Goal: Communication & Community: Share content

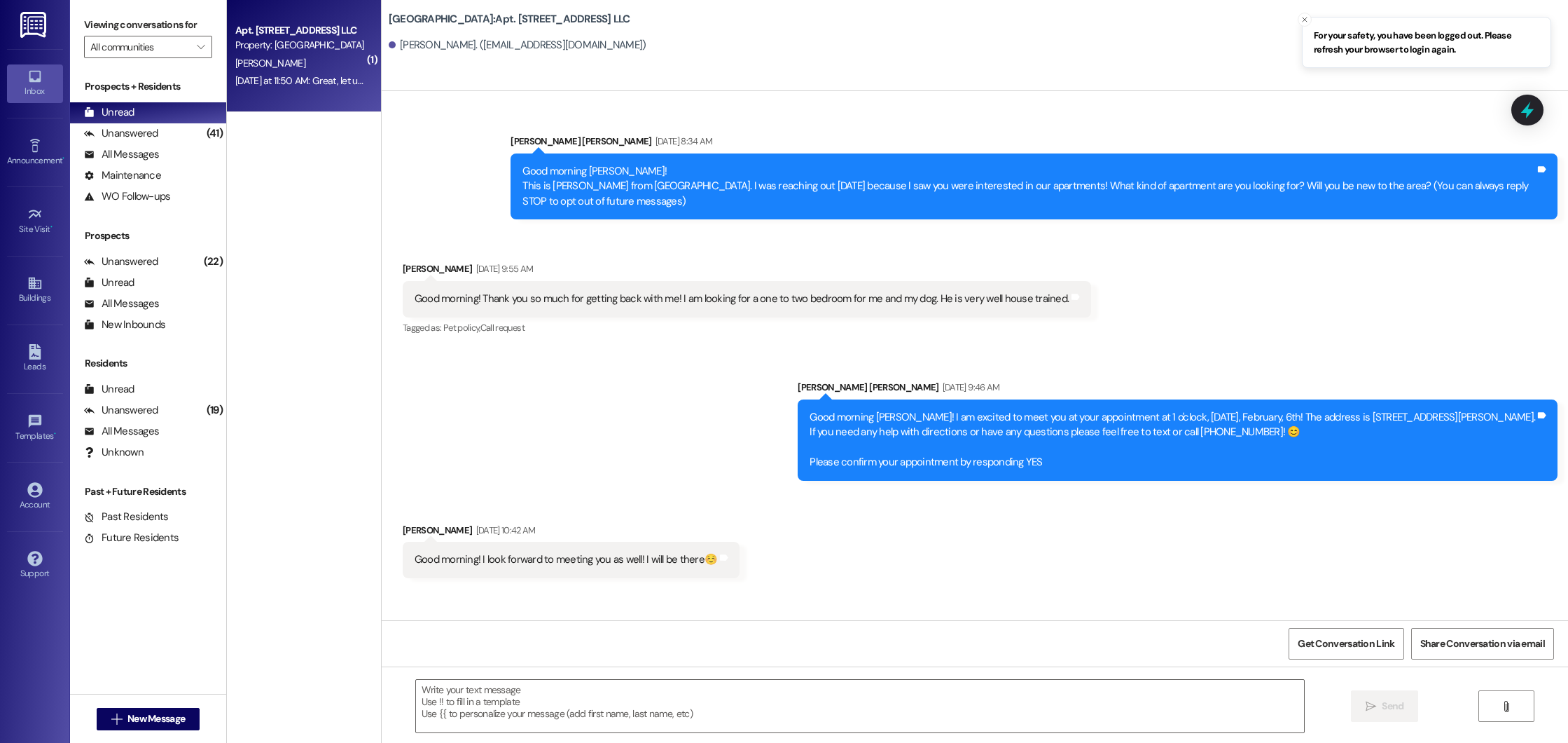
scroll to position [10269, 0]
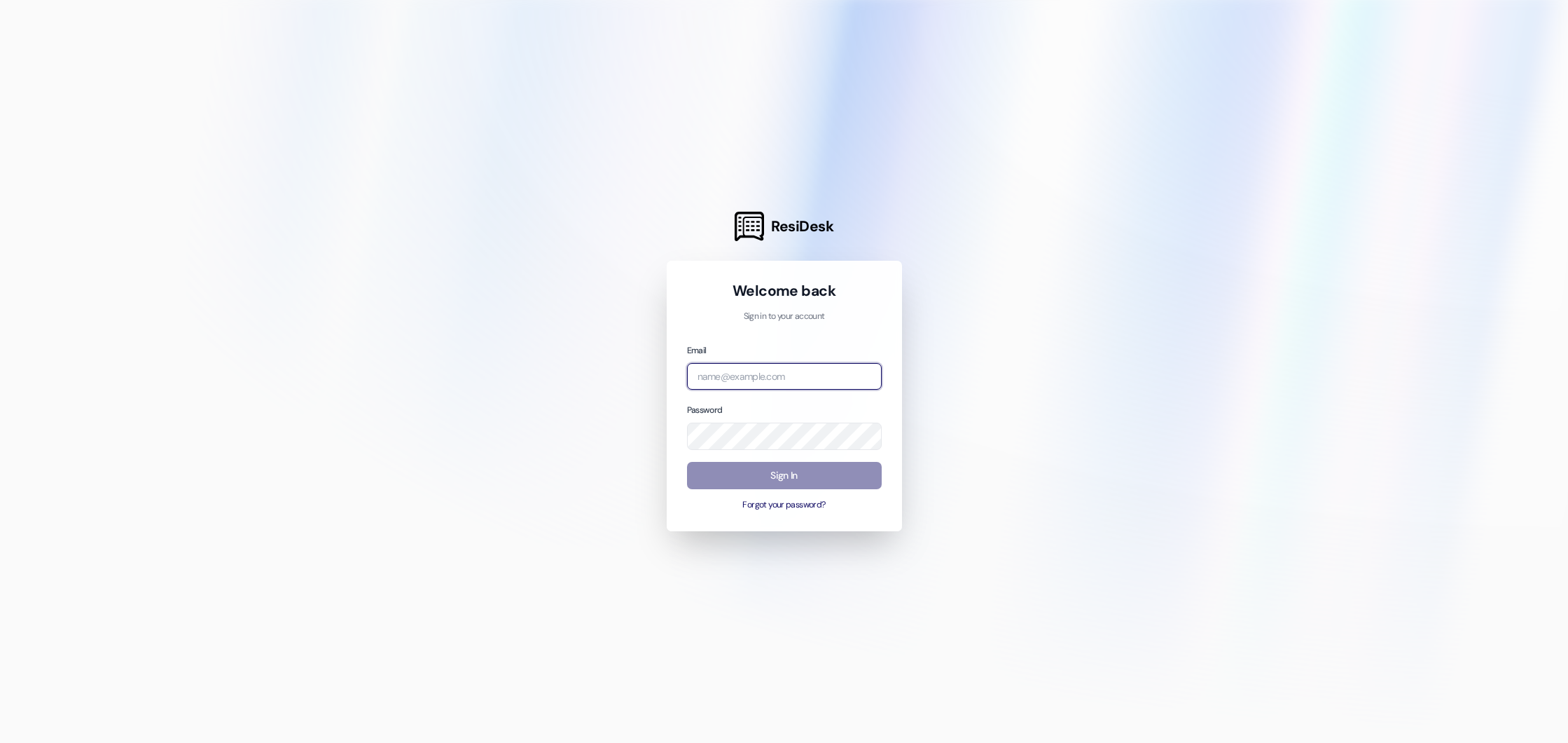
type input "summer@beaconplace.com"
click at [776, 477] on button "Sign In" at bounding box center [785, 476] width 195 height 28
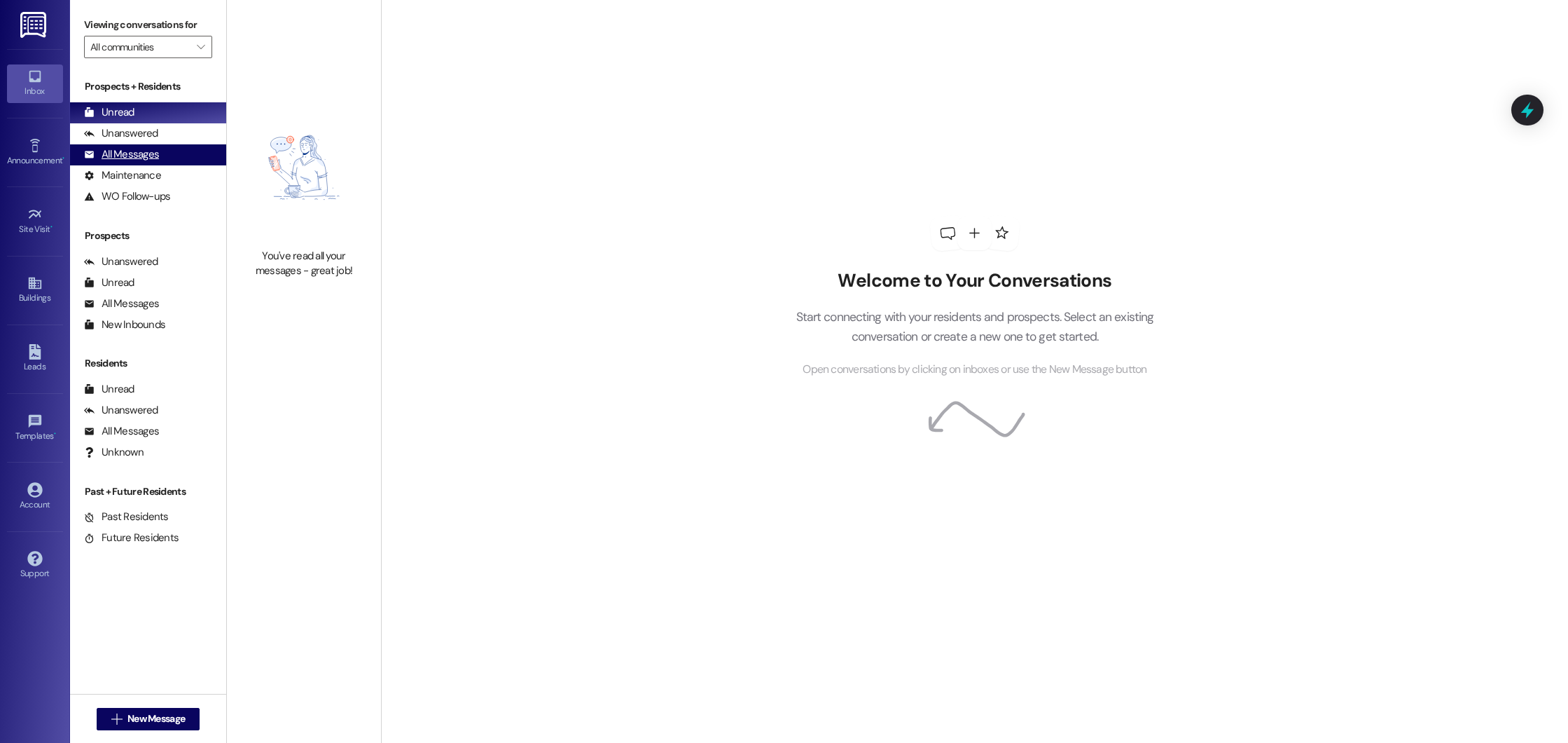
click at [170, 155] on div "All Messages (undefined)" at bounding box center [147, 154] width 156 height 21
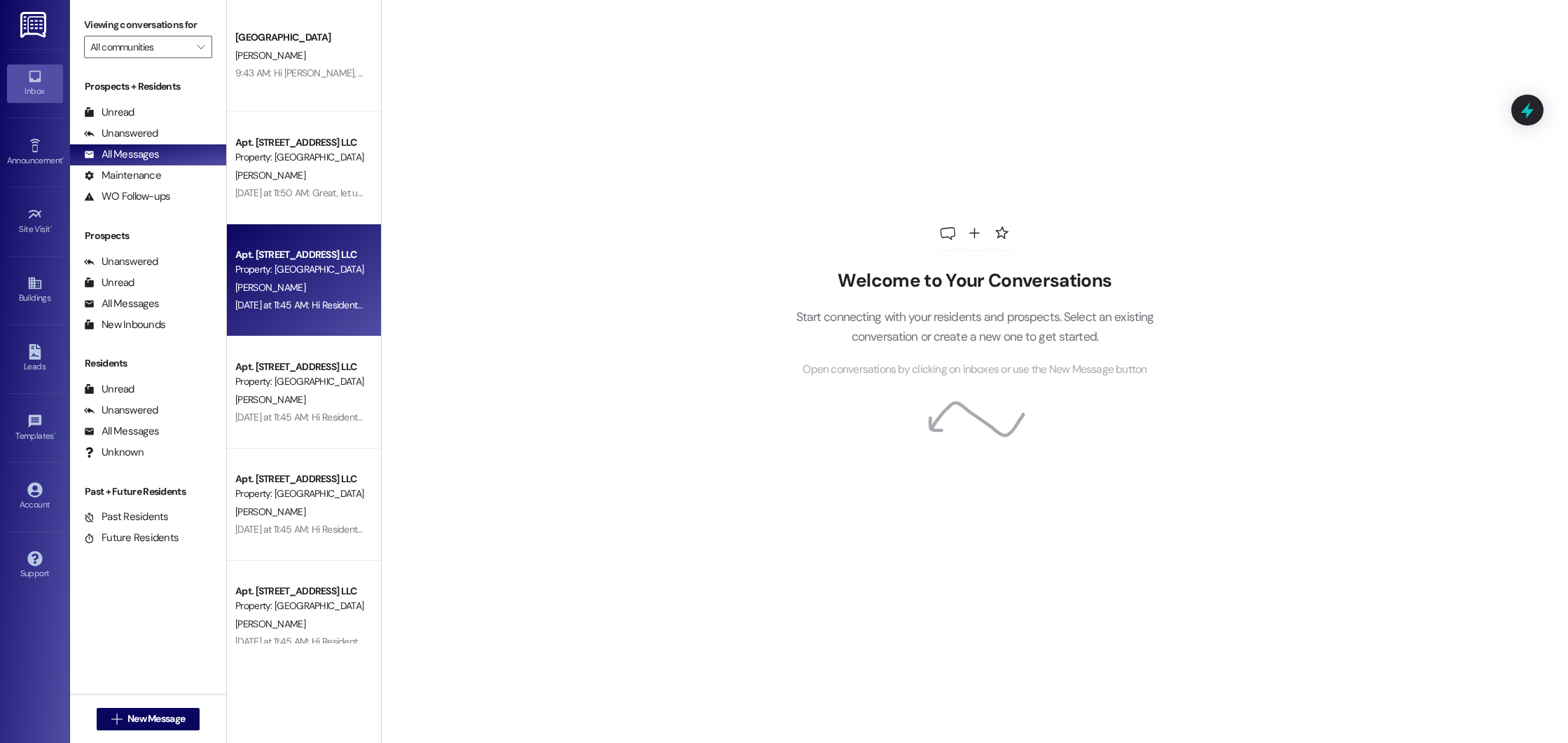
click at [340, 284] on div "C. Harris Jr" at bounding box center [300, 287] width 132 height 18
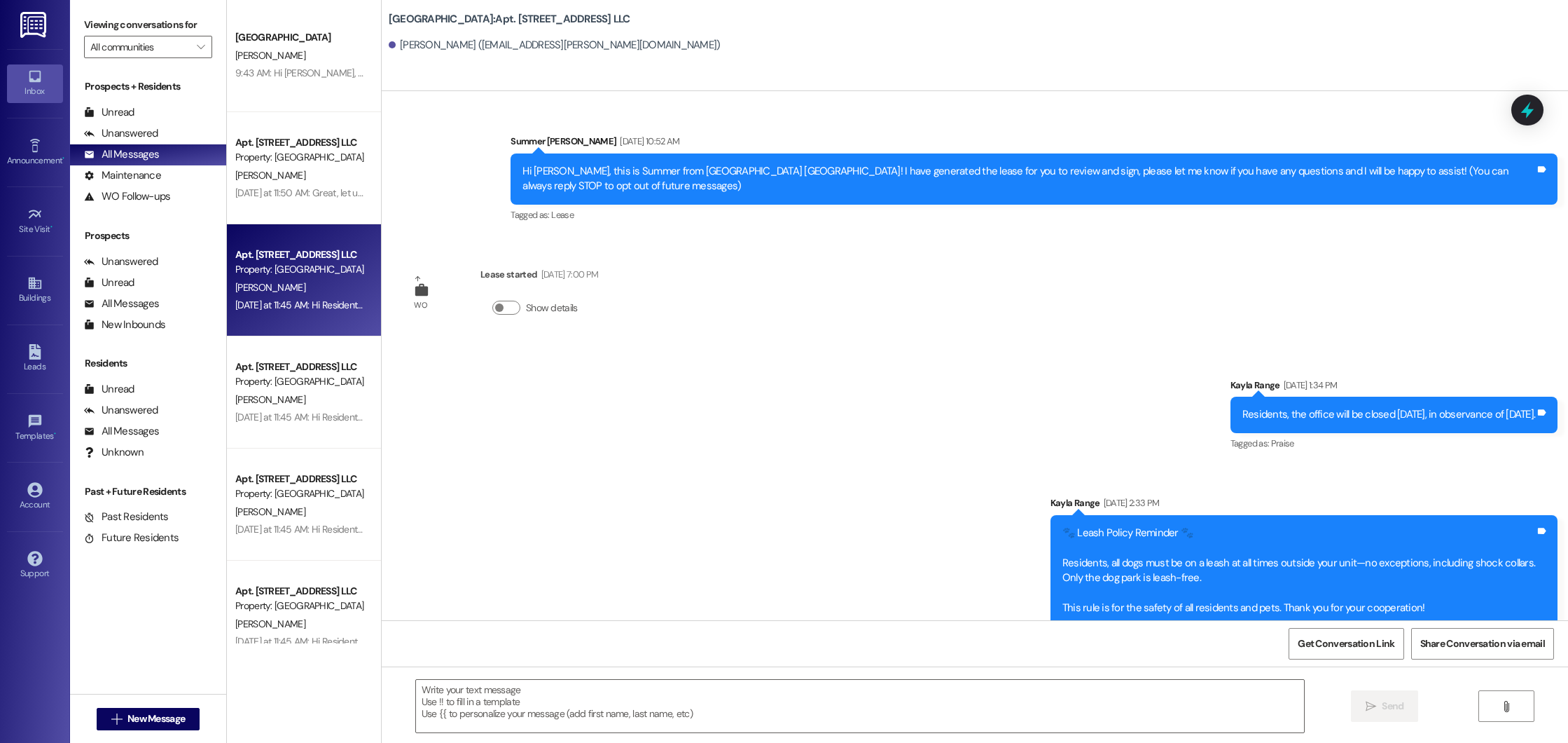
scroll to position [5559, 0]
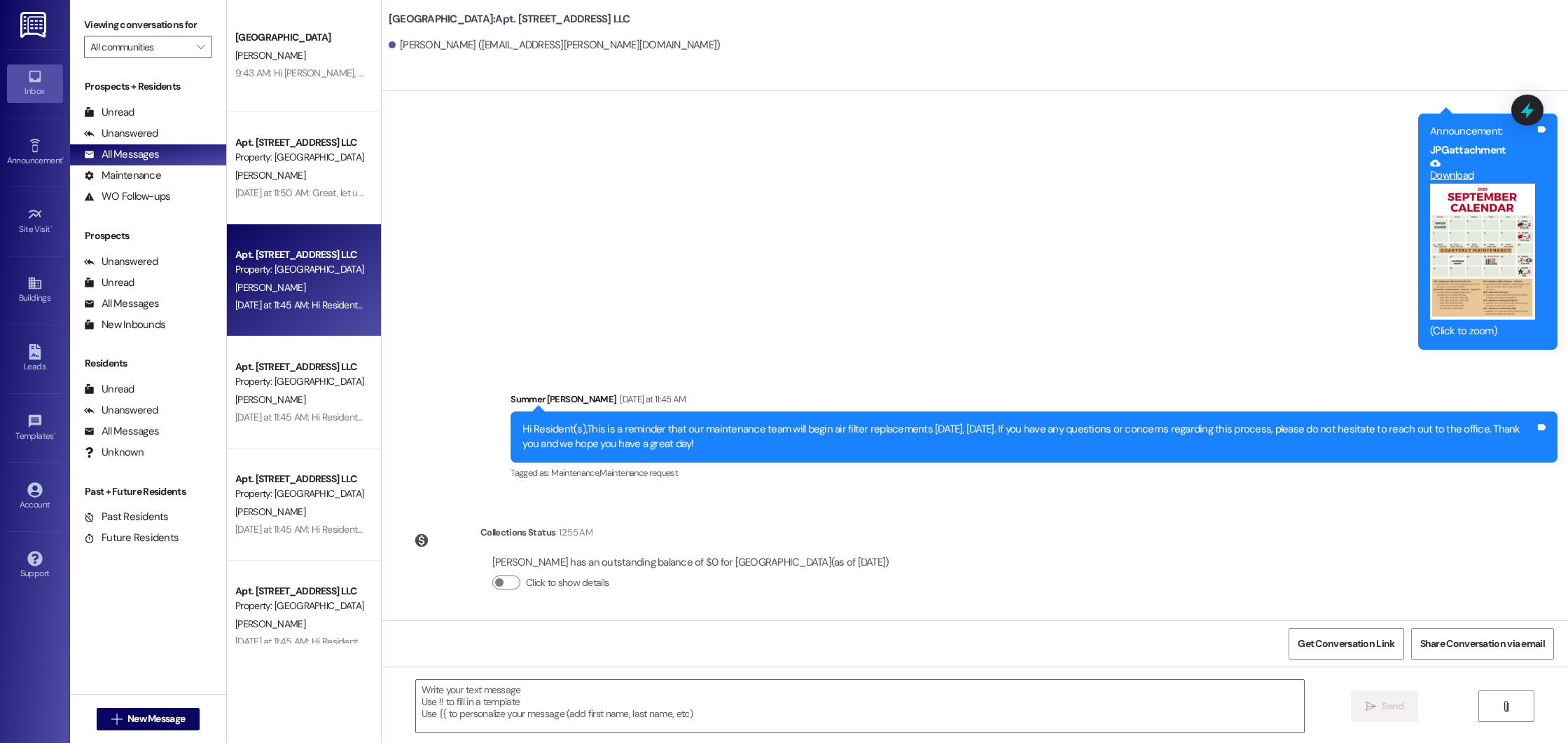
drag, startPoint x: 513, startPoint y: 426, endPoint x: 694, endPoint y: 445, distance: 182.0
click at [694, 446] on div "Hi Resident(s),This is a reminder that our maintenance team will begin air filt…" at bounding box center [1028, 436] width 1013 height 30
copy div "Hi Resident(s),This is a reminder that our maintenance team will begin air filt…"
click at [43, 158] on div "Announcement •" at bounding box center [35, 161] width 70 height 14
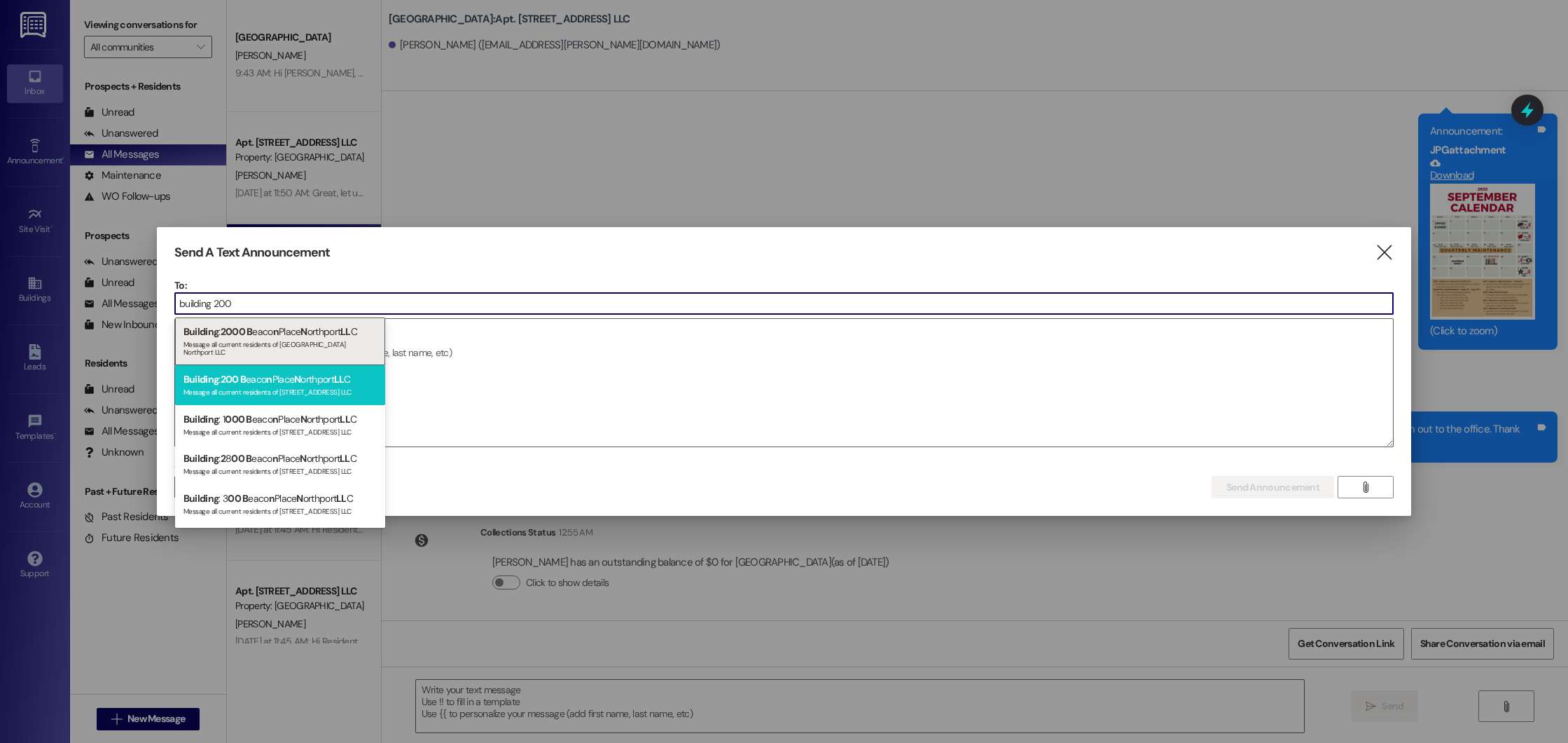
type input "building 200"
click at [258, 393] on div "Message all current residents of 200 Beacon Place Northport LLC" at bounding box center [280, 391] width 194 height 12
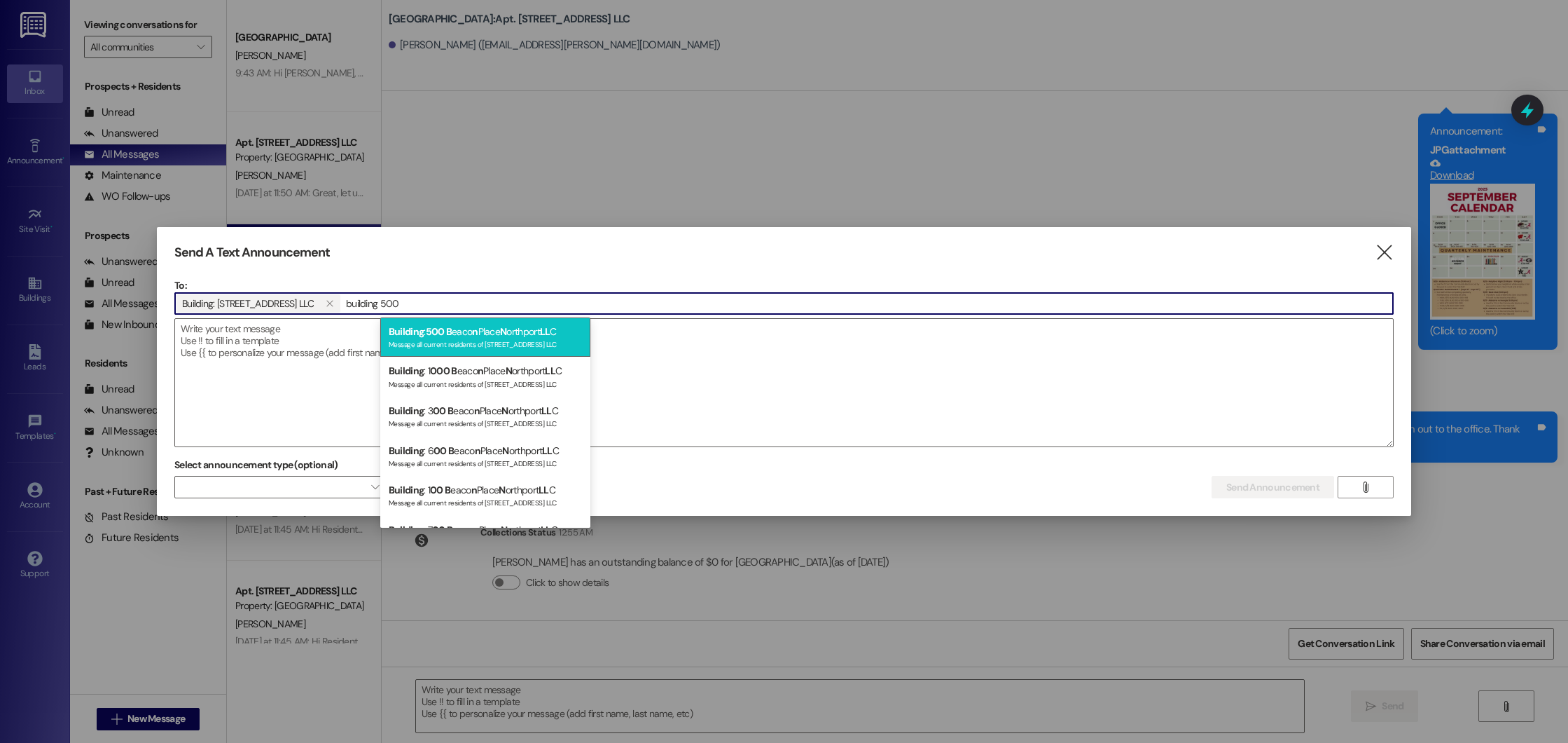
type input "building 500"
click at [437, 333] on span "500 B" at bounding box center [439, 331] width 27 height 12
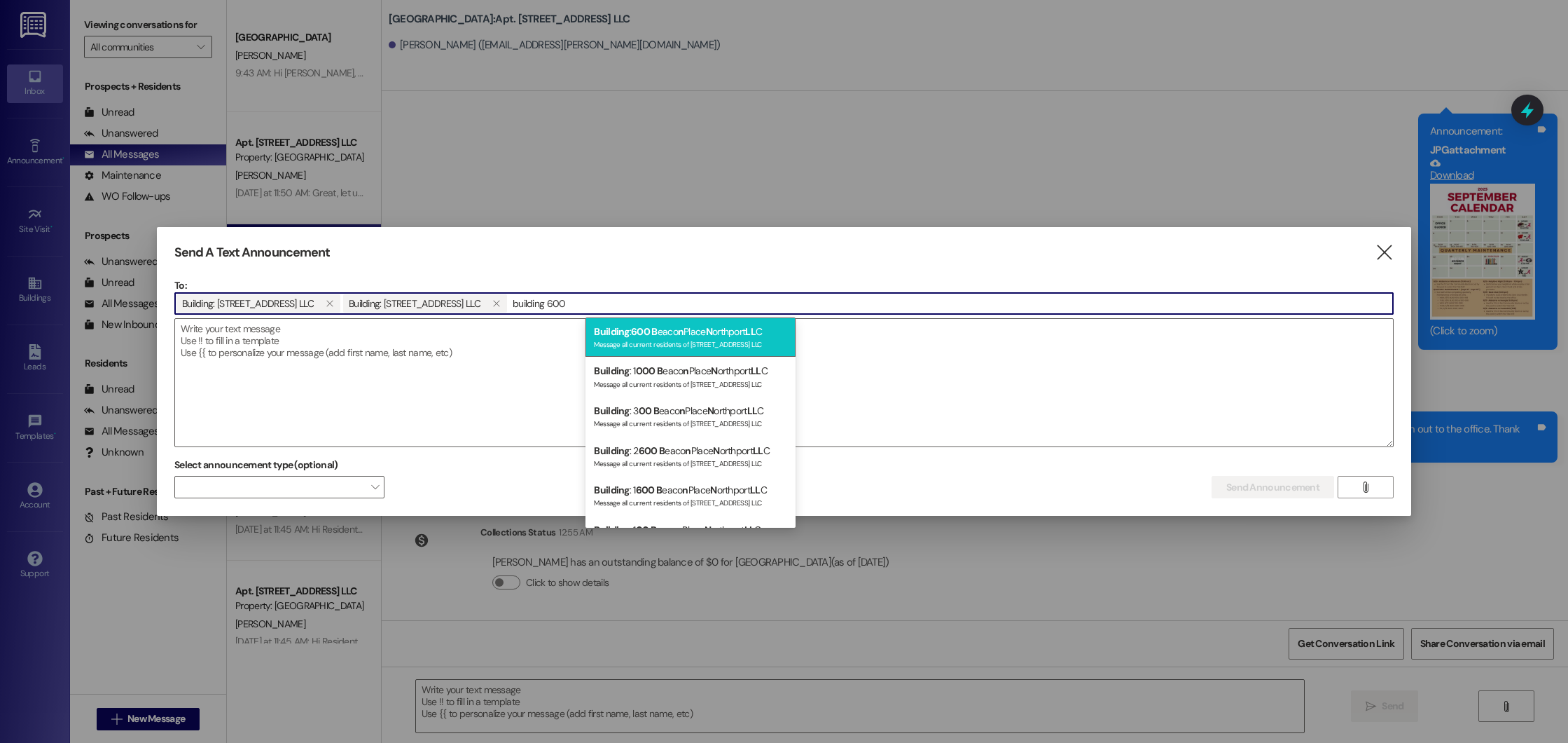
type input "building 600"
click at [676, 331] on div "Building : 600 B eaco n Place N orthport LL C Message all current residents of …" at bounding box center [691, 337] width 210 height 40
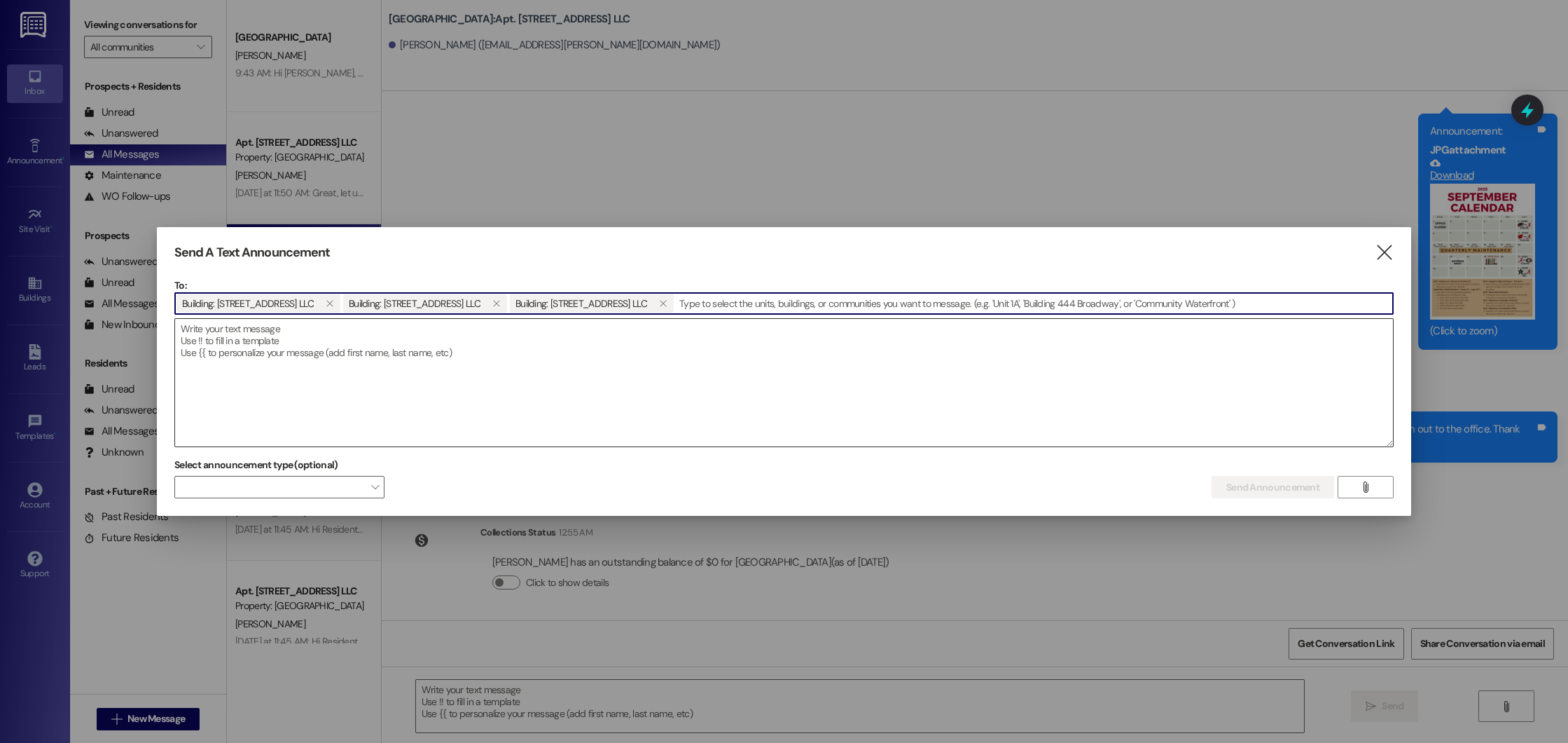
click at [673, 331] on textarea at bounding box center [784, 383] width 1218 height 128
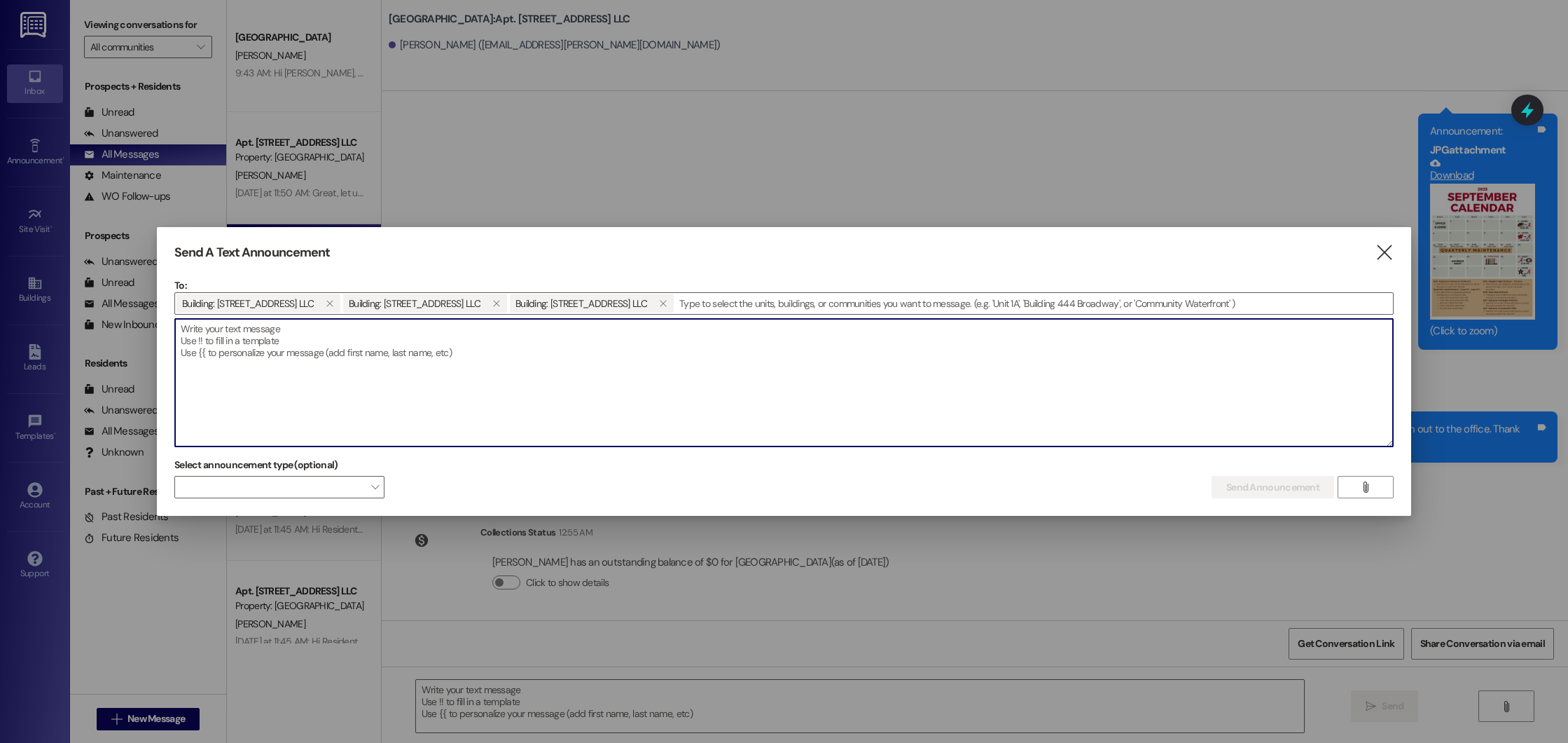
paste textarea "Hi Resident(s),This is a reminder that our maintenance team will begin air filt…"
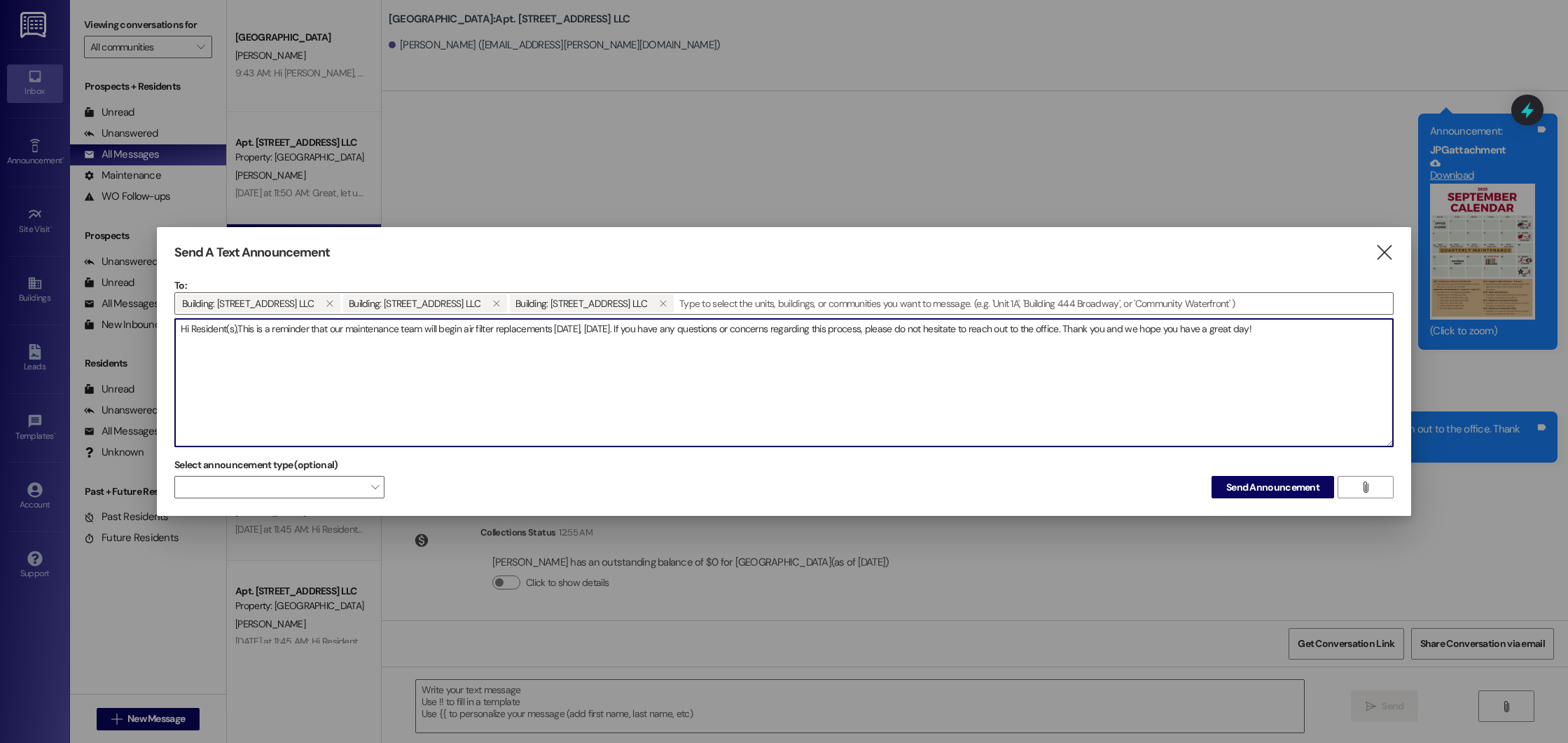
click at [237, 329] on textarea "Hi Resident(s),This is a reminder that our maintenance team will begin air filt…" at bounding box center [784, 383] width 1218 height 128
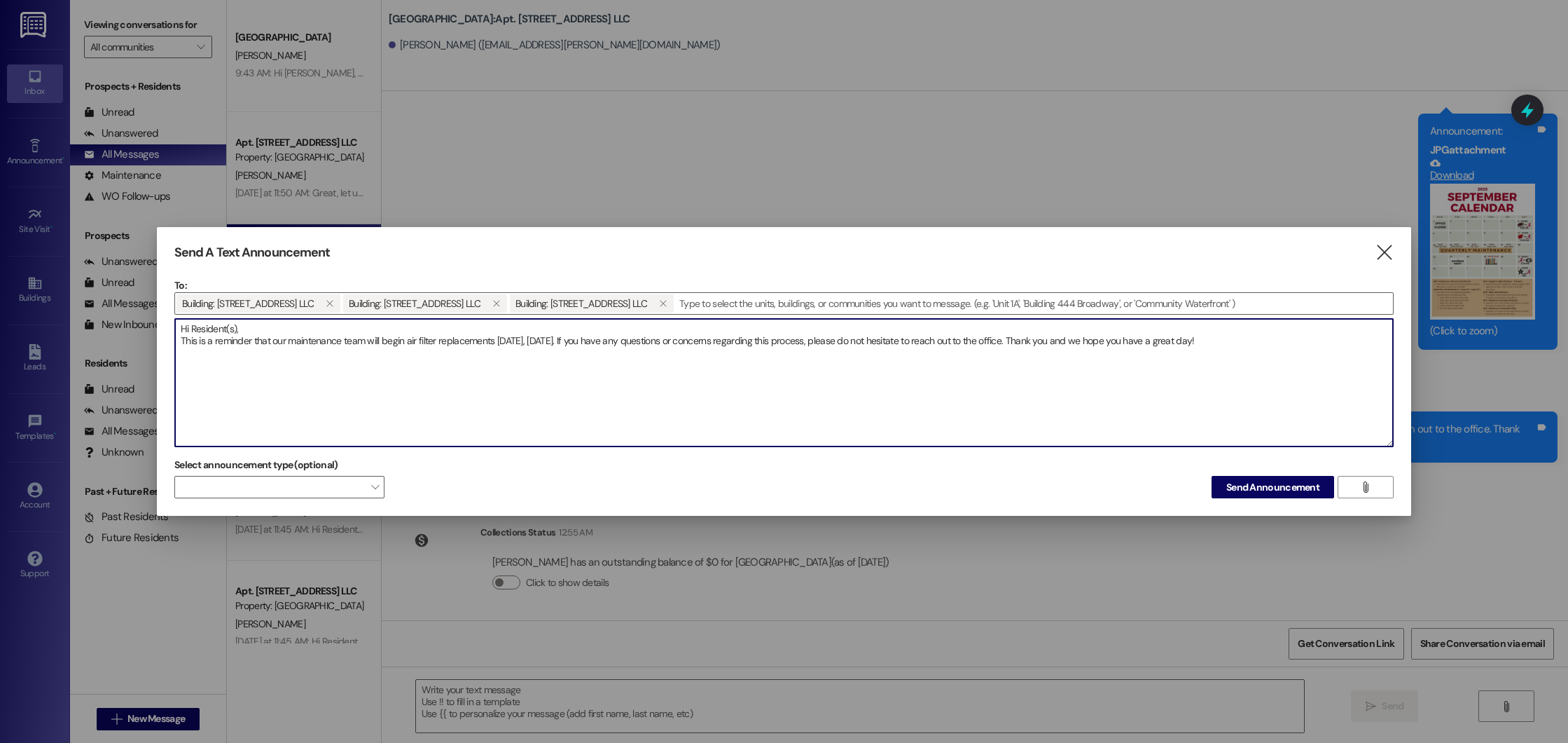
click at [520, 343] on textarea "Hi Resident(s), This is a reminder that our maintenance team will begin air fil…" at bounding box center [784, 383] width 1218 height 128
click at [578, 337] on textarea "Hi Resident(s), This is a reminder that our maintenance team will begin air fil…" at bounding box center [784, 383] width 1218 height 128
type textarea "Hi Resident(s), This is a reminder that our maintenance team will begin air fil…"
click at [1236, 486] on span "Send Announcement" at bounding box center [1272, 487] width 93 height 15
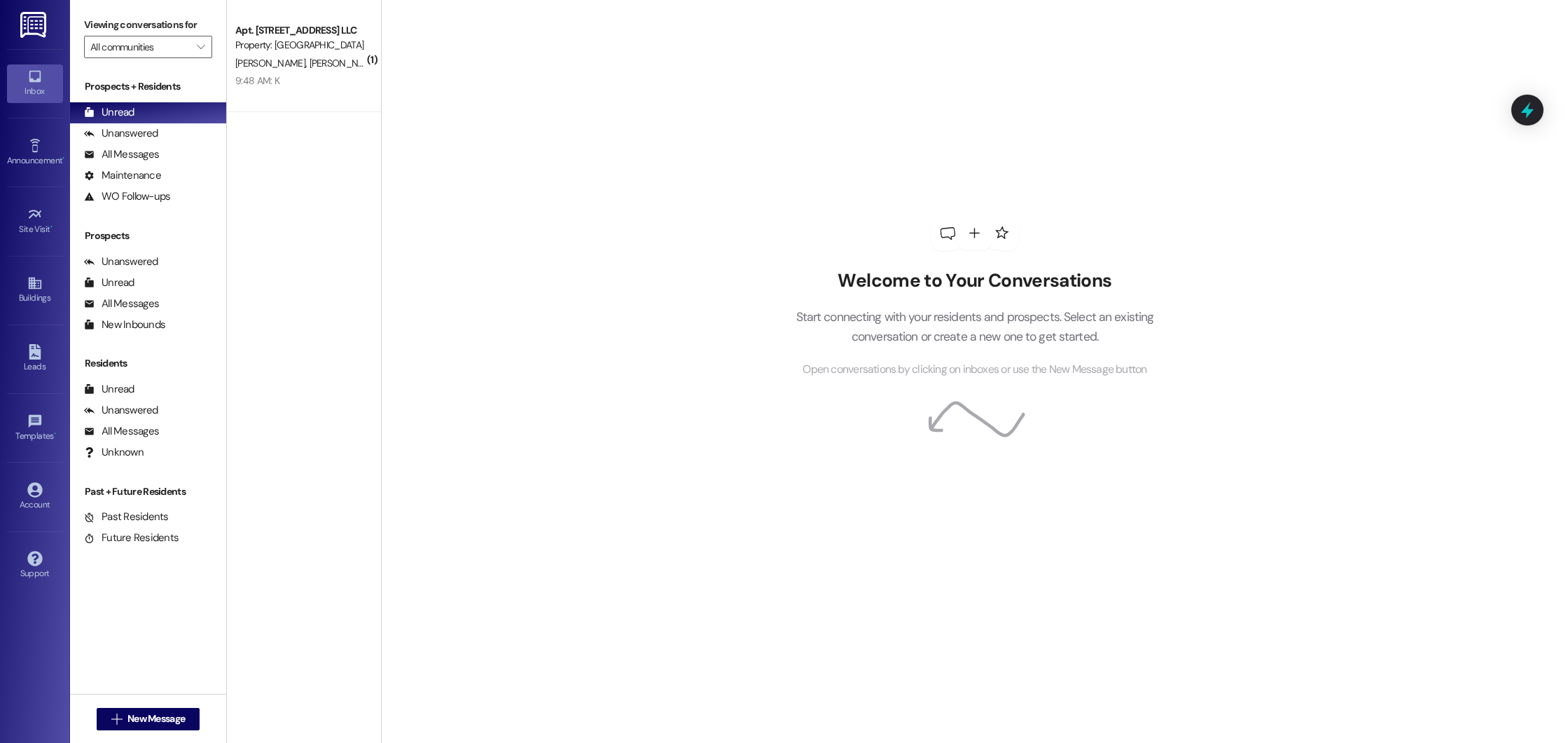
click at [331, 95] on div "Apt. 602, 600 Beacon Place Northport LLC Property: Beacon Place Northport C. Wa…" at bounding box center [304, 56] width 154 height 112
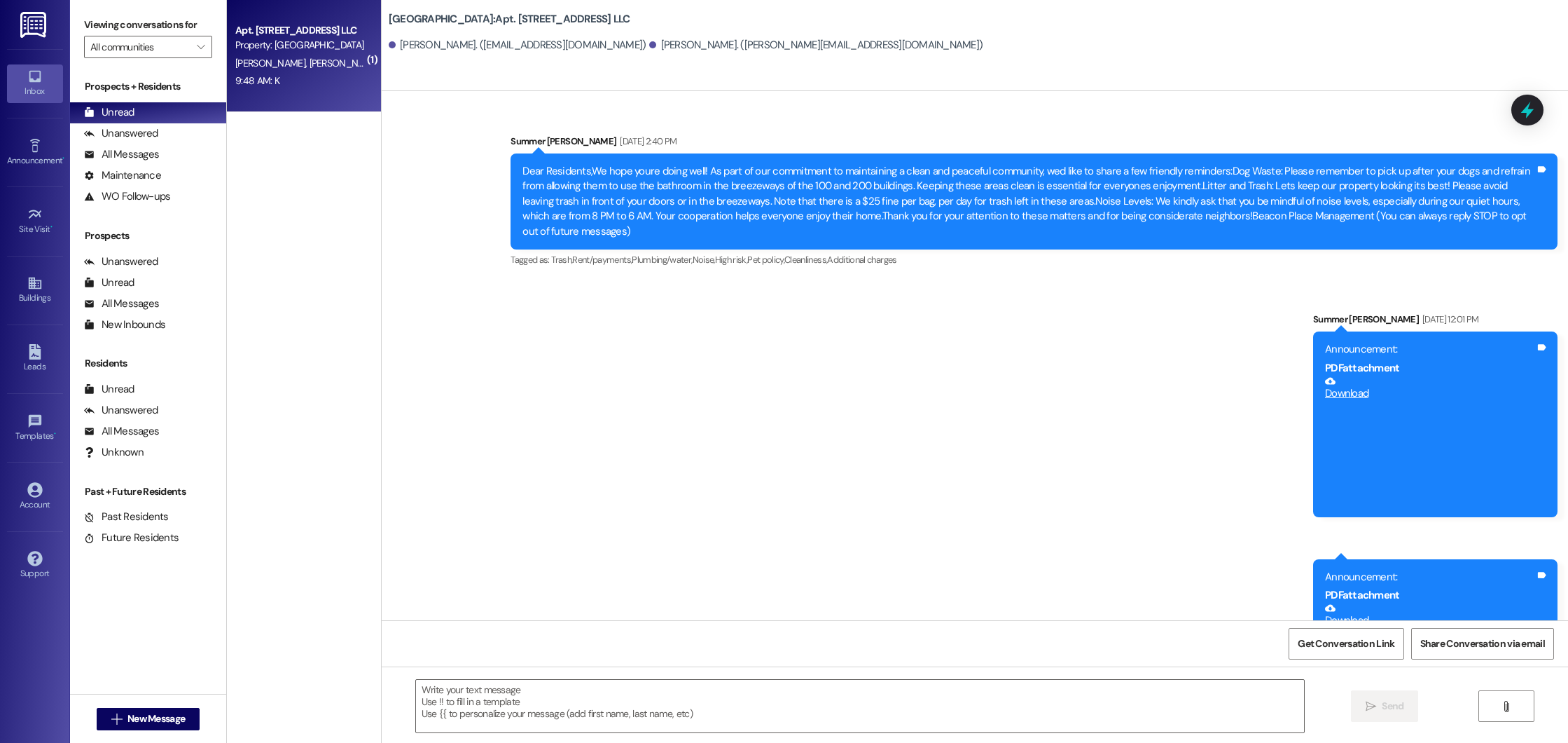
scroll to position [23351, 0]
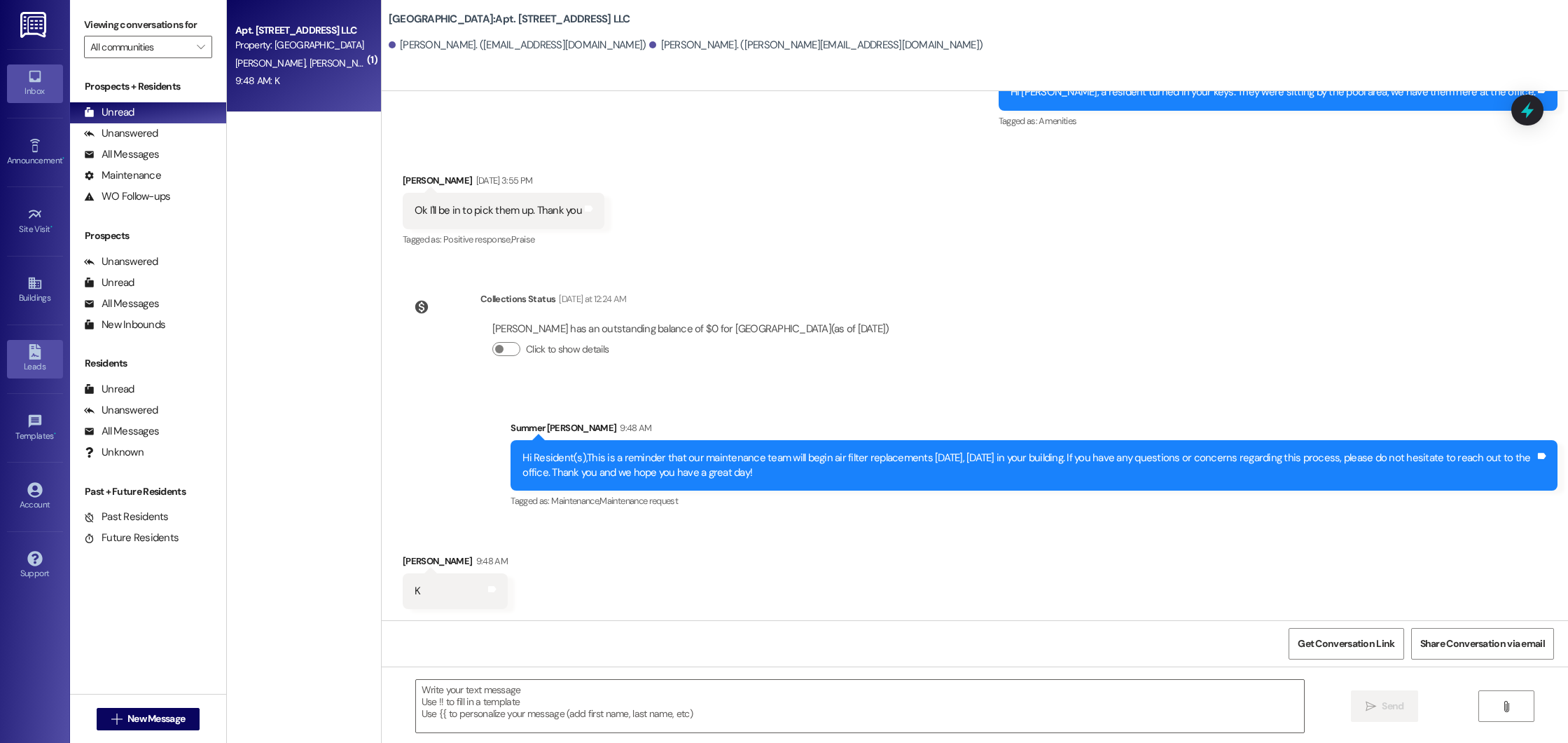
click at [29, 363] on div "Leads" at bounding box center [35, 367] width 70 height 14
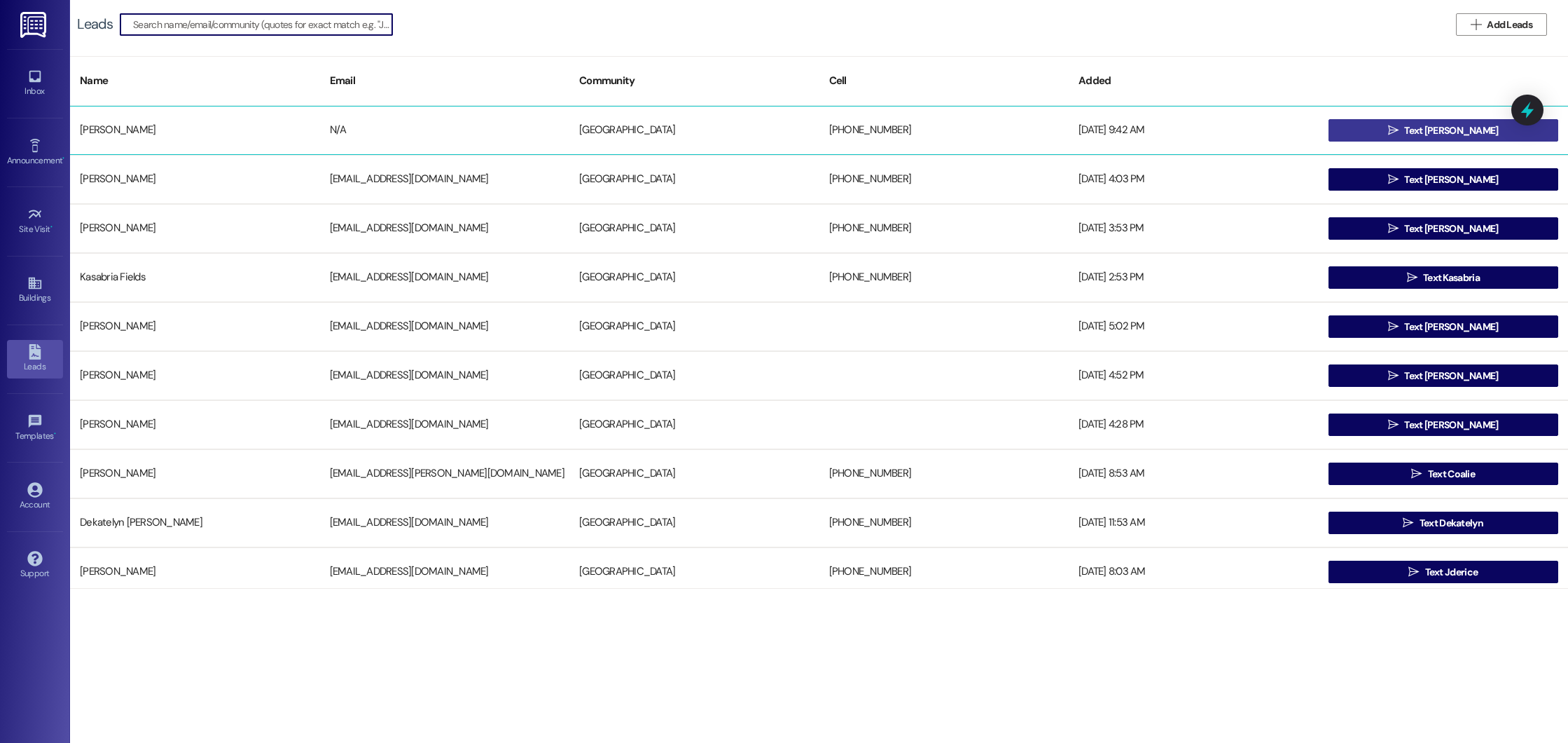
click at [1399, 134] on icon "" at bounding box center [1394, 130] width 11 height 12
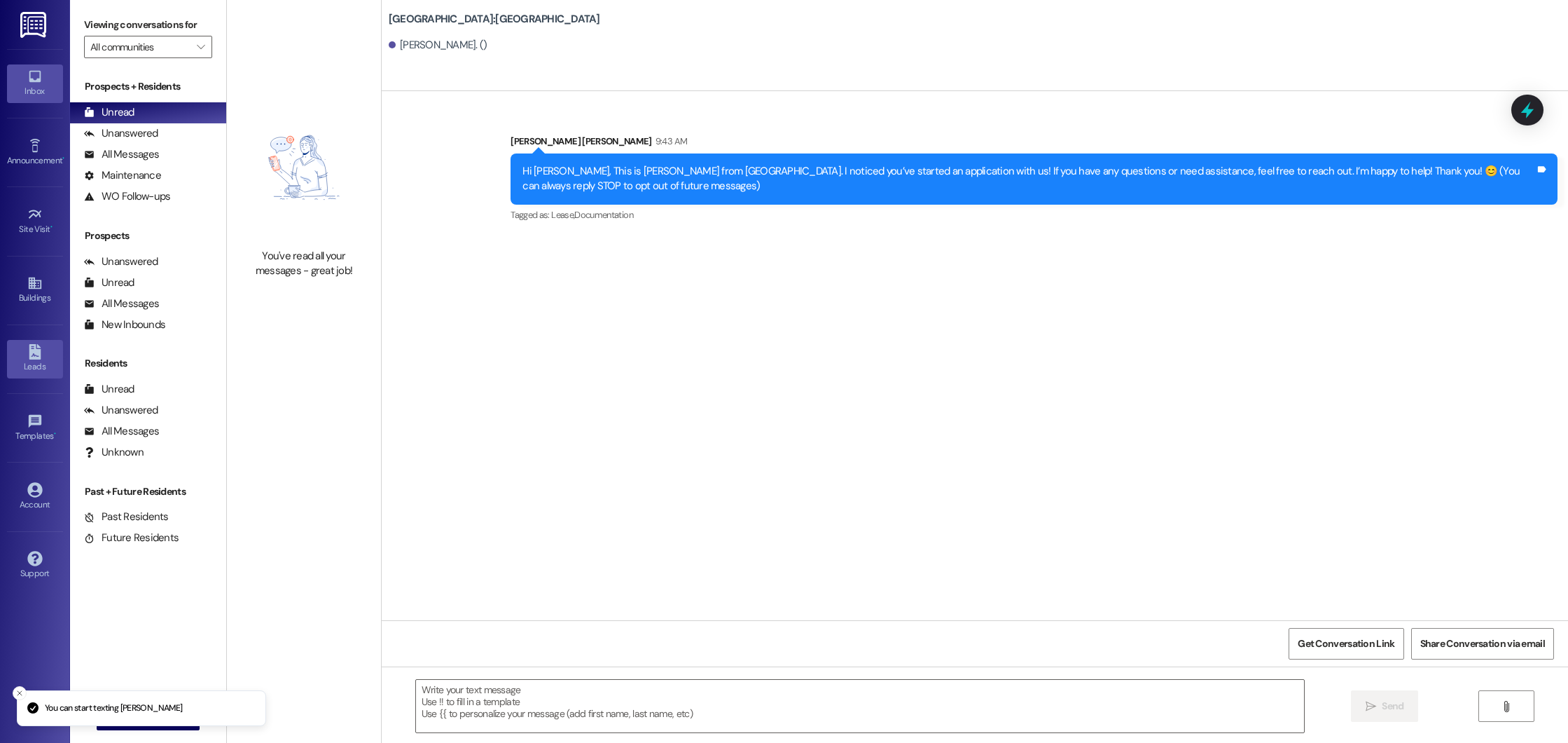
click at [33, 361] on div "Leads" at bounding box center [35, 367] width 70 height 14
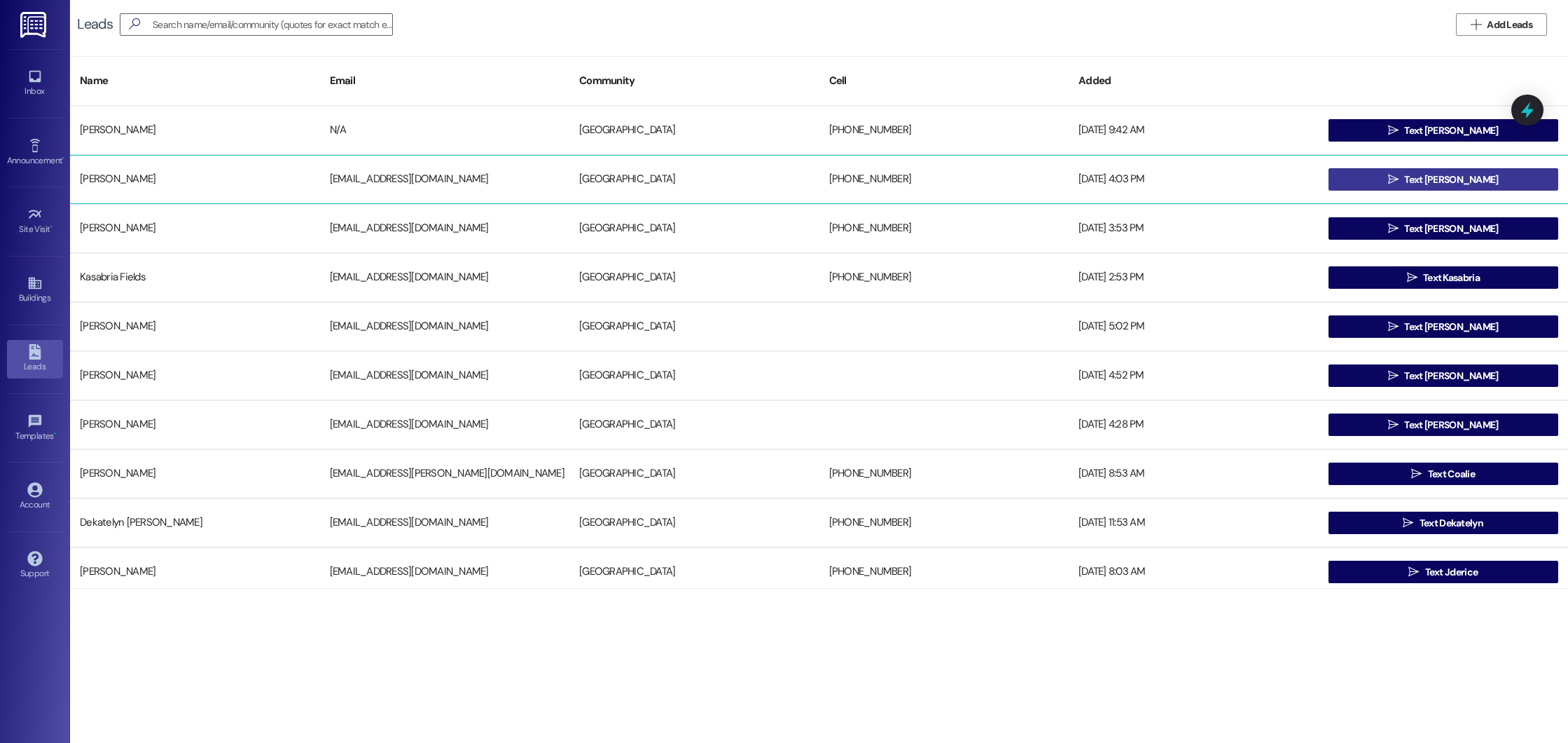
click at [1380, 171] on button " Text Michael" at bounding box center [1444, 179] width 230 height 22
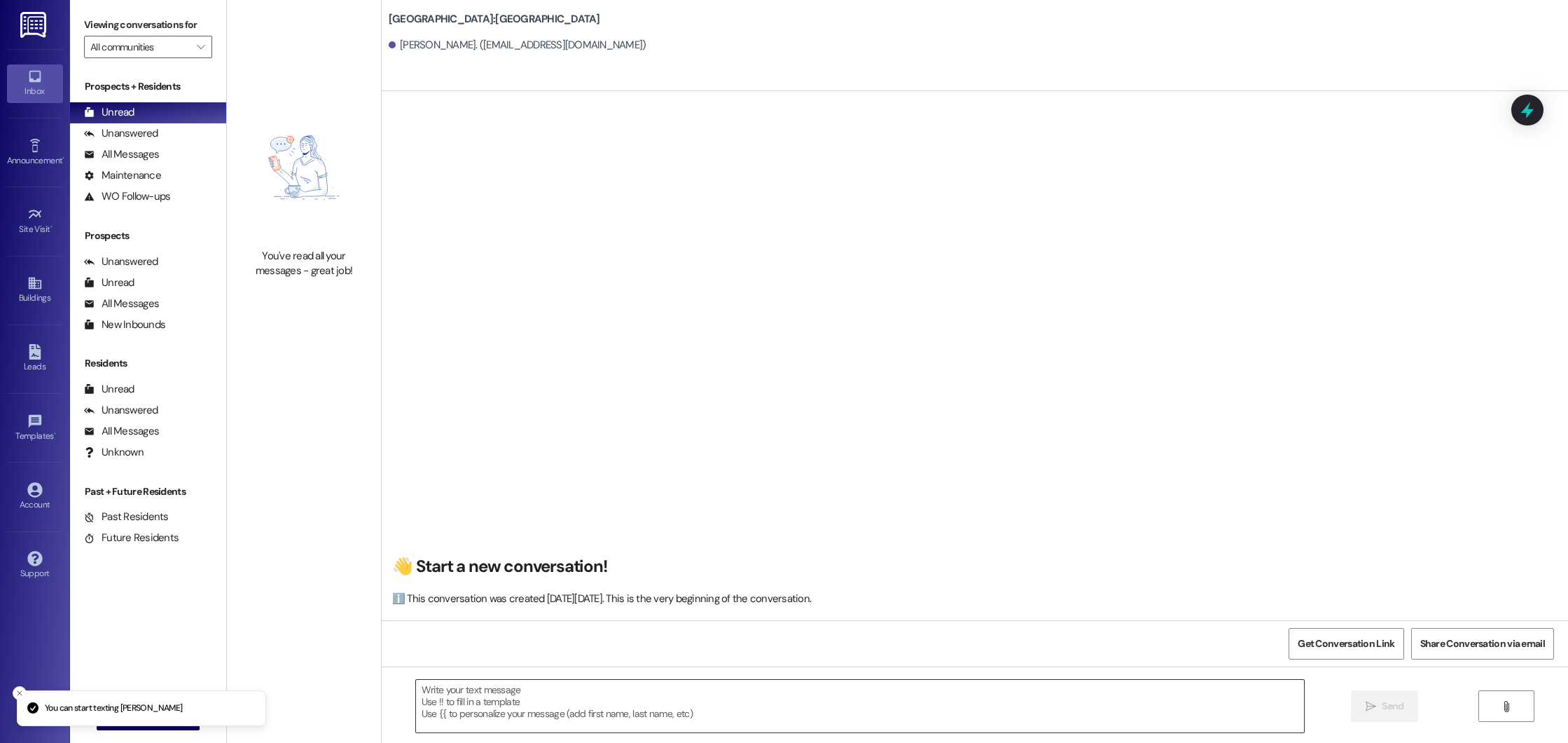
click at [505, 699] on textarea at bounding box center [860, 706] width 888 height 52
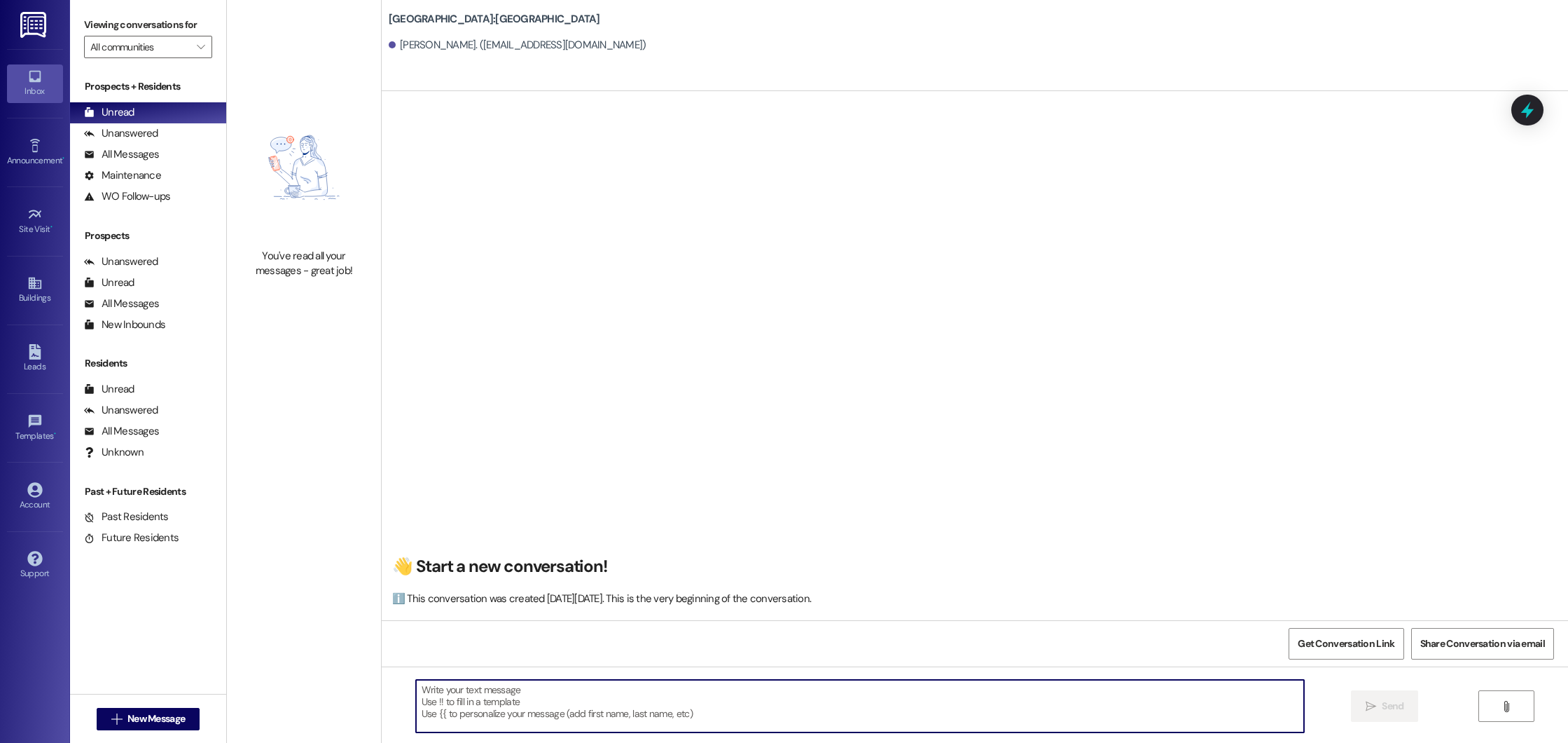
paste textarea "Good morning! This is Summer from Beacon Place Northport. I saw that you’re int…"
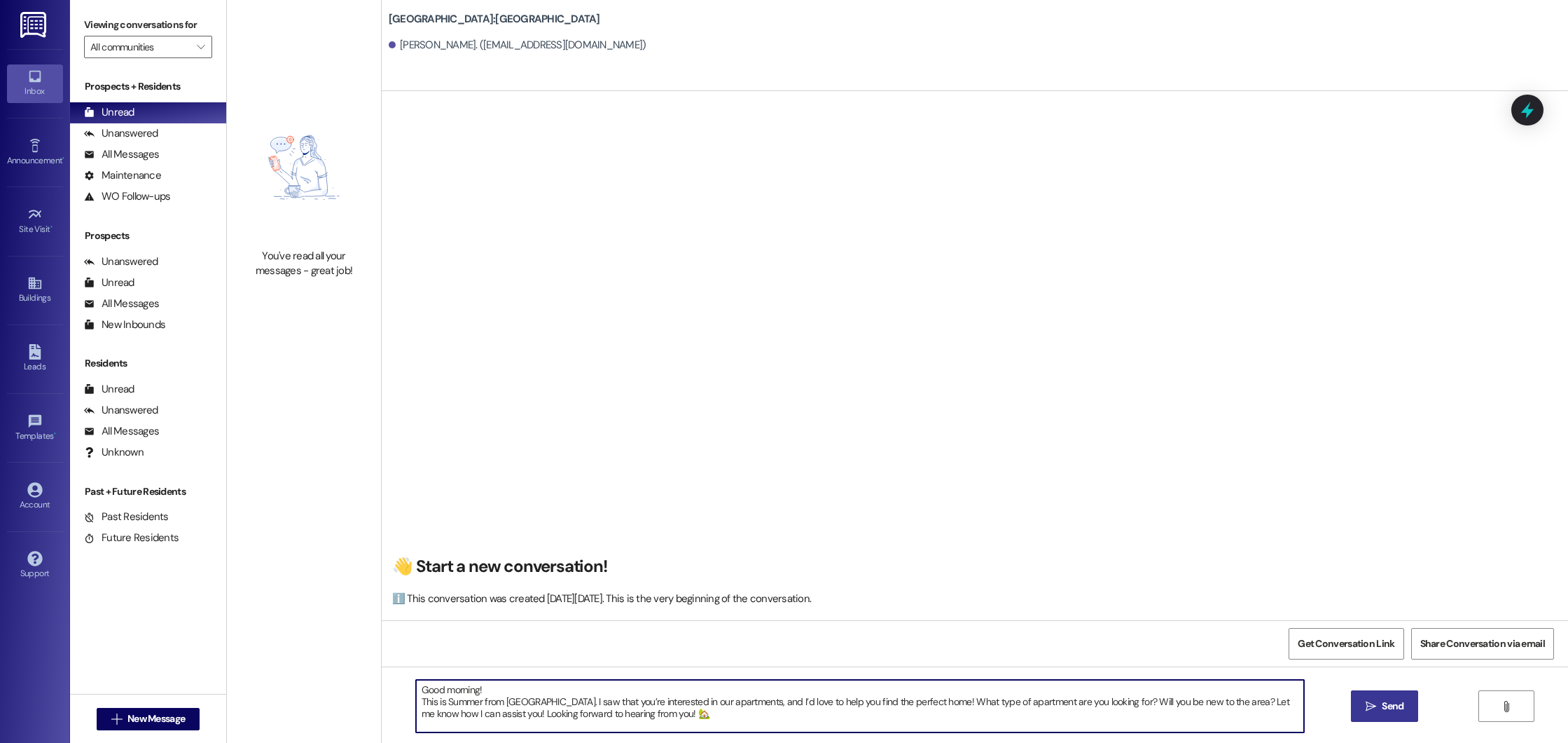
type textarea "Good morning! This is Summer from Beacon Place Northport. I saw that you’re int…"
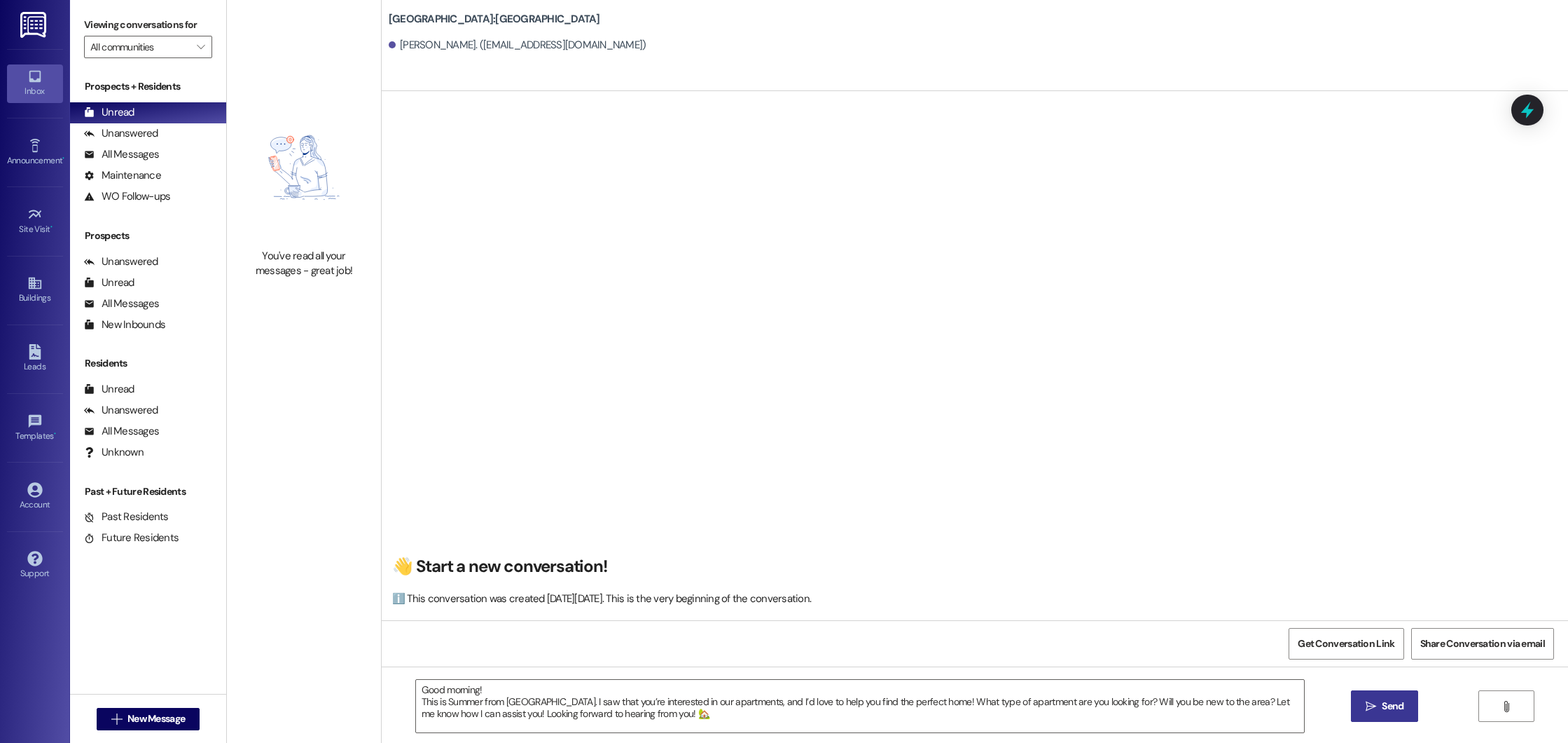
click at [1383, 706] on span "Send" at bounding box center [1393, 705] width 22 height 15
